Goal: Navigation & Orientation: Find specific page/section

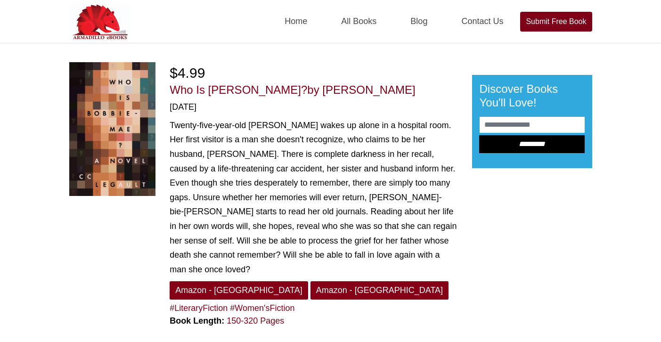
click at [385, 77] on div "$4.99" at bounding box center [314, 72] width 288 height 21
click at [302, 22] on link "Home" at bounding box center [295, 21] width 45 height 43
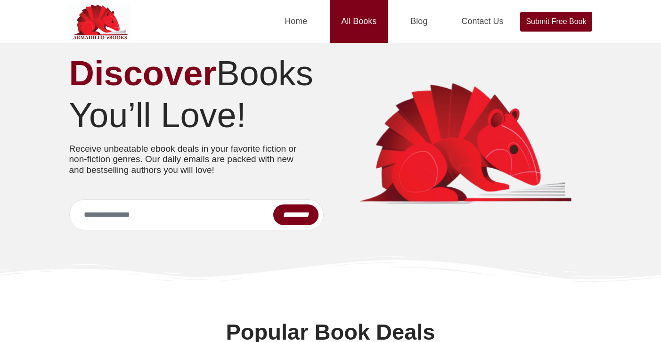
click at [352, 24] on link "All Books" at bounding box center [359, 21] width 58 height 43
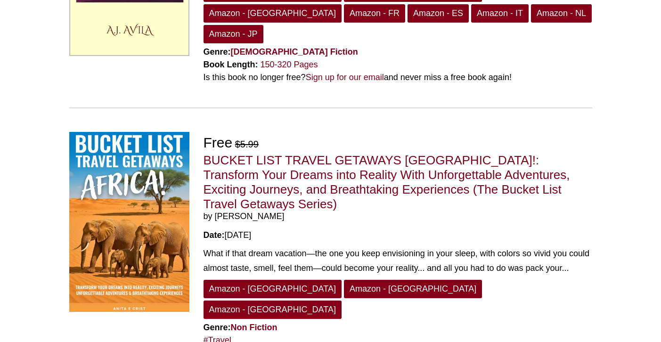
scroll to position [502, 0]
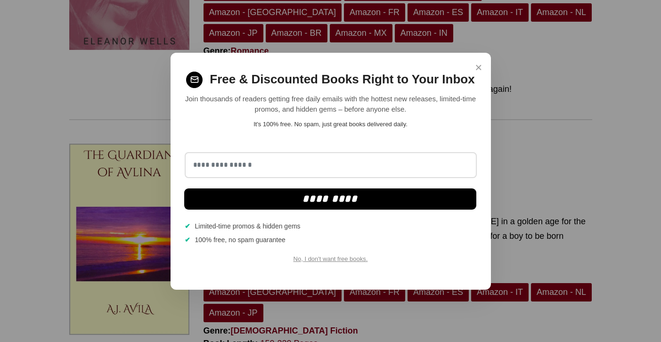
click at [476, 65] on span "×" at bounding box center [478, 67] width 7 height 18
